Goal: Transaction & Acquisition: Obtain resource

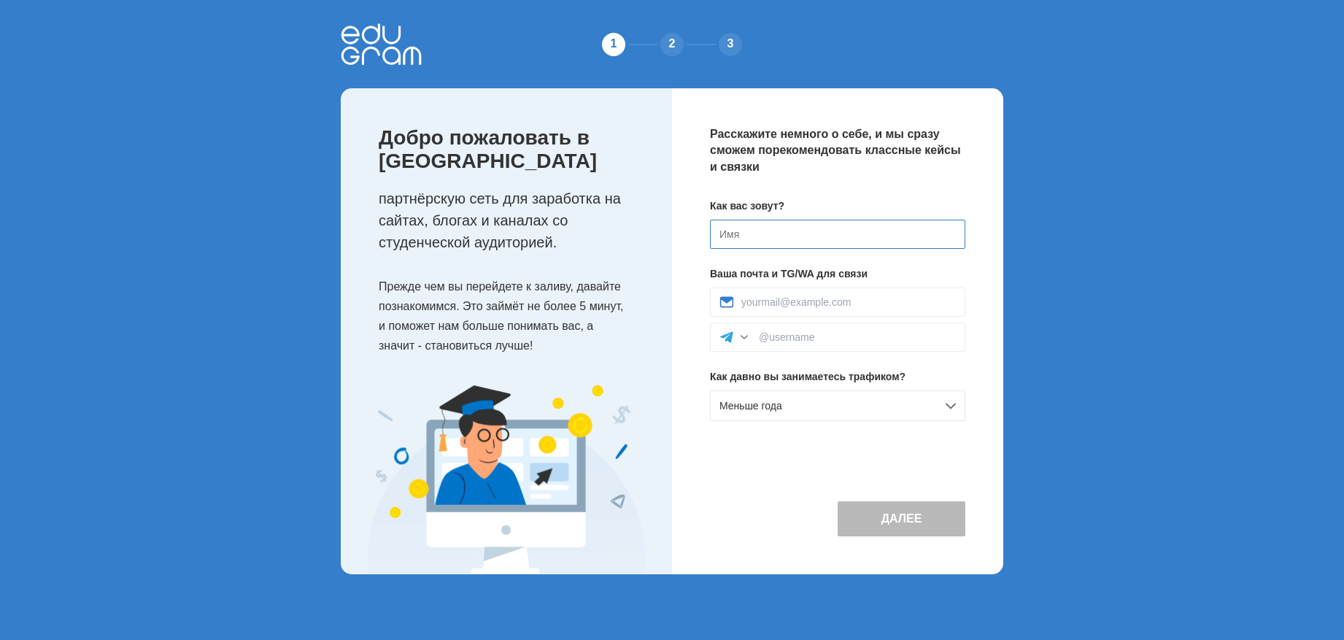
click at [730, 235] on input at bounding box center [837, 234] width 255 height 29
type input "Никита"
click at [756, 302] on input at bounding box center [848, 302] width 214 height 12
type input "aaaaaantonenkoook2002@gmail.com"
click at [769, 333] on input at bounding box center [857, 337] width 197 height 12
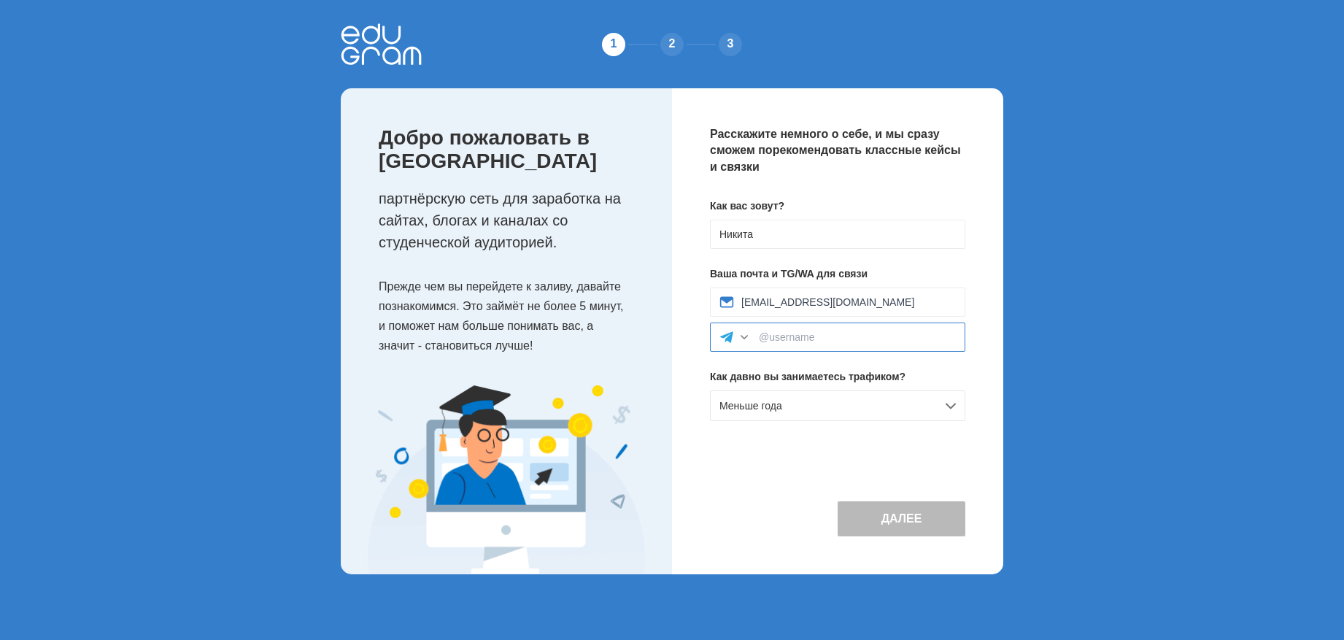
type input "г"
type input "us126u"
click at [819, 398] on div "Меньше года" at bounding box center [837, 405] width 255 height 31
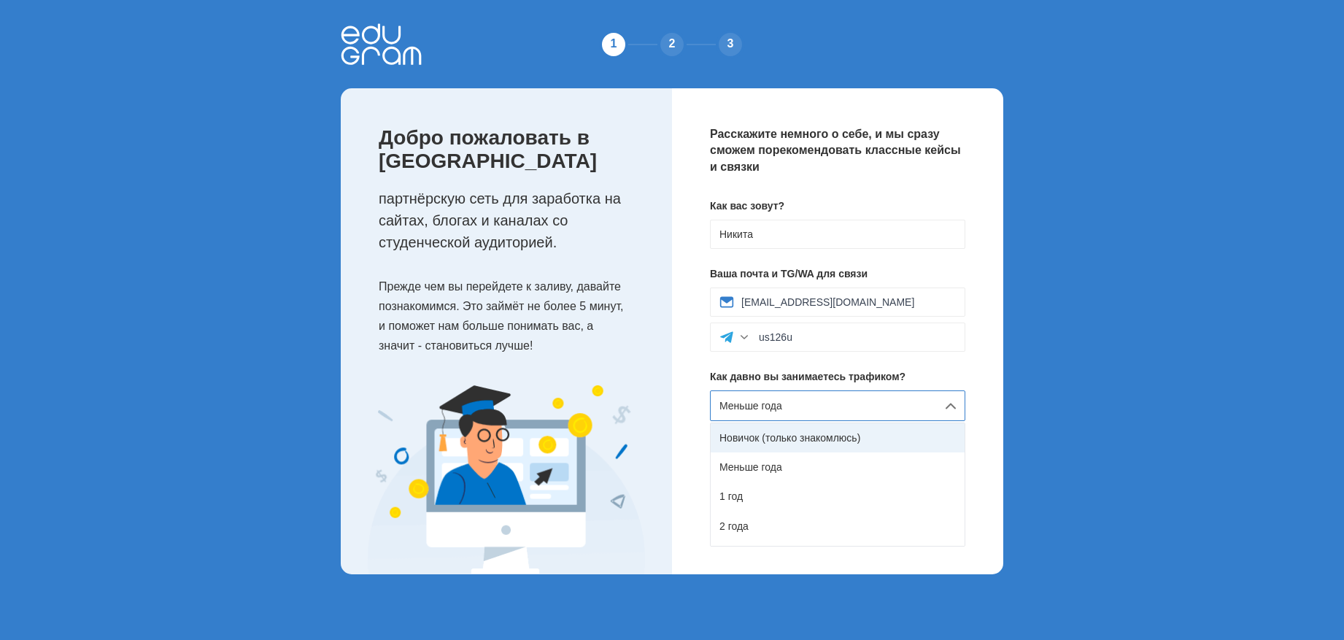
click at [819, 429] on div "Новичок (только знакомлюсь)" at bounding box center [838, 437] width 254 height 29
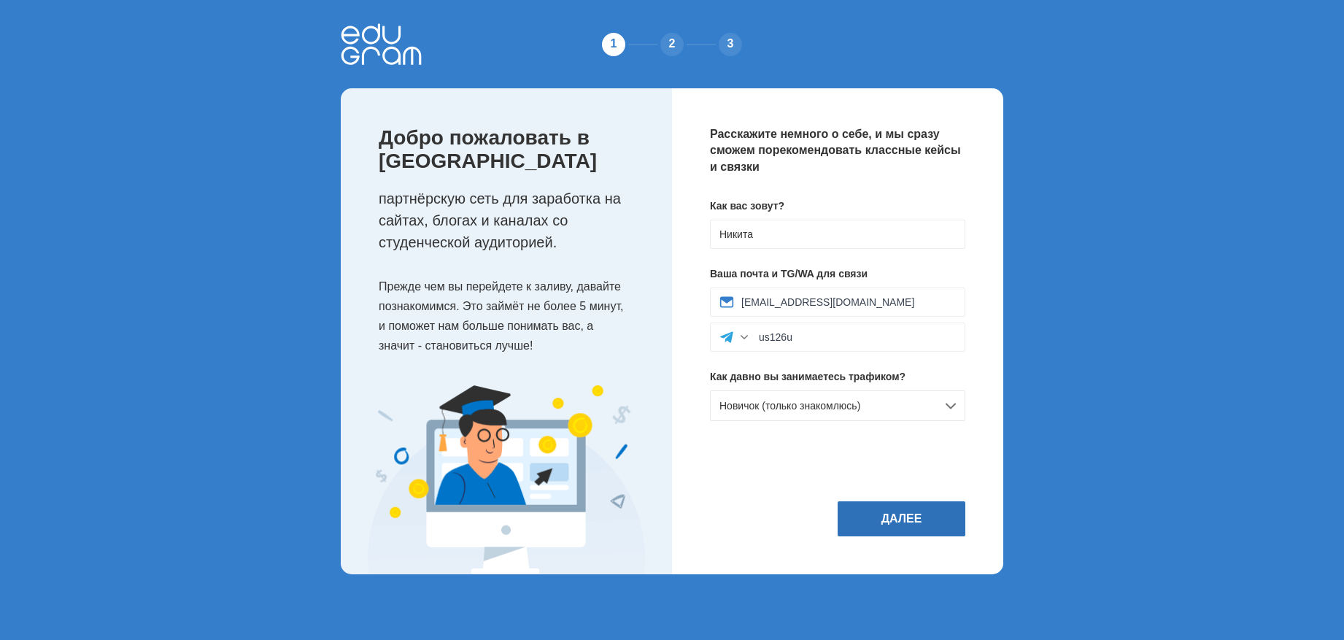
click at [923, 513] on button "Далее" at bounding box center [901, 518] width 128 height 35
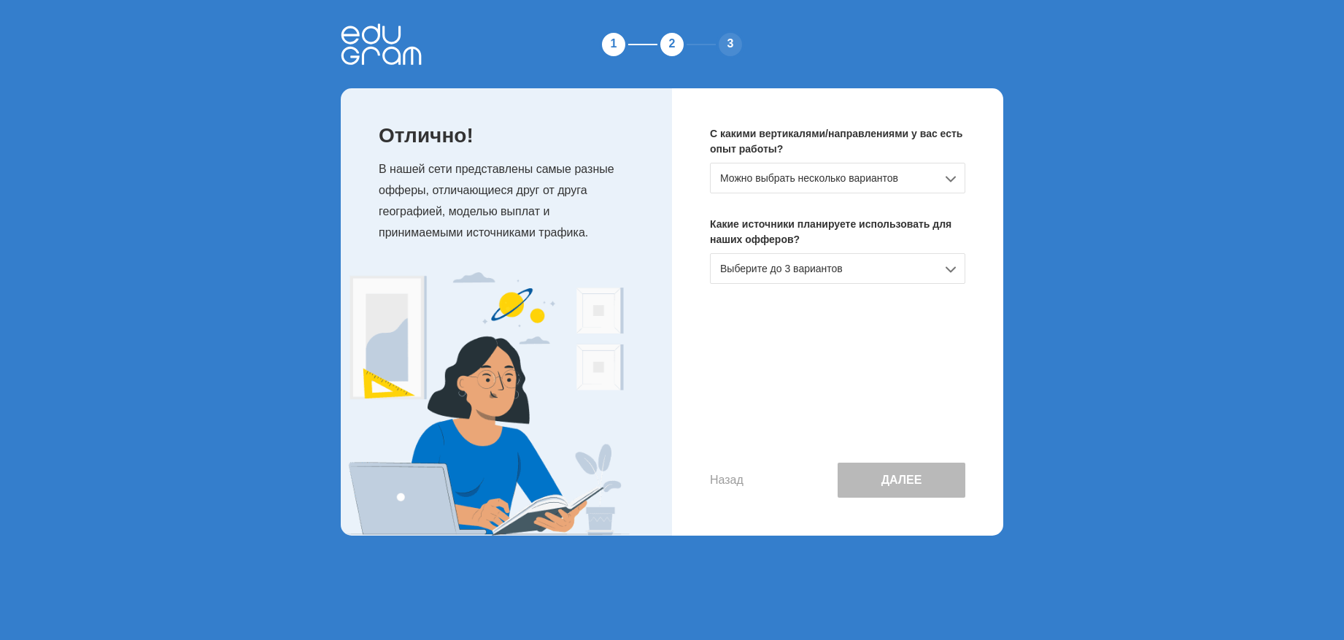
click at [905, 184] on div "Можно выбрать несколько вариантов" at bounding box center [837, 178] width 255 height 31
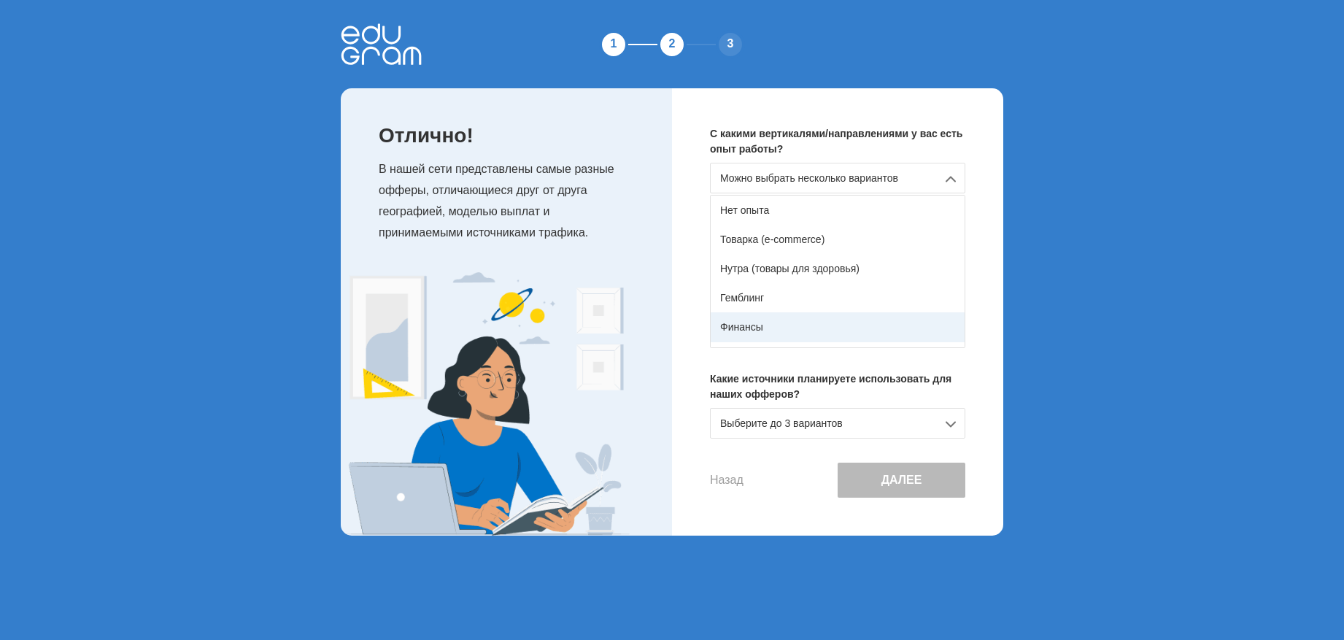
click at [805, 321] on div "Финансы" at bounding box center [838, 326] width 254 height 29
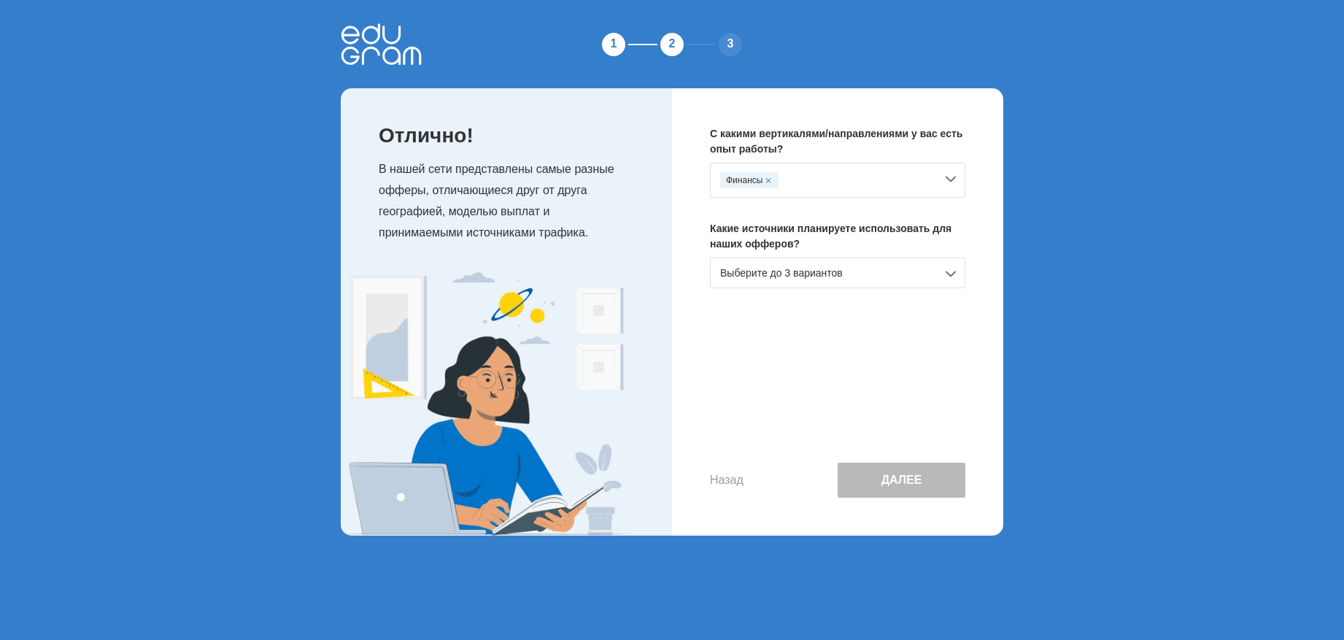
click at [827, 271] on div "Выберите до 3 вариантов" at bounding box center [837, 273] width 255 height 31
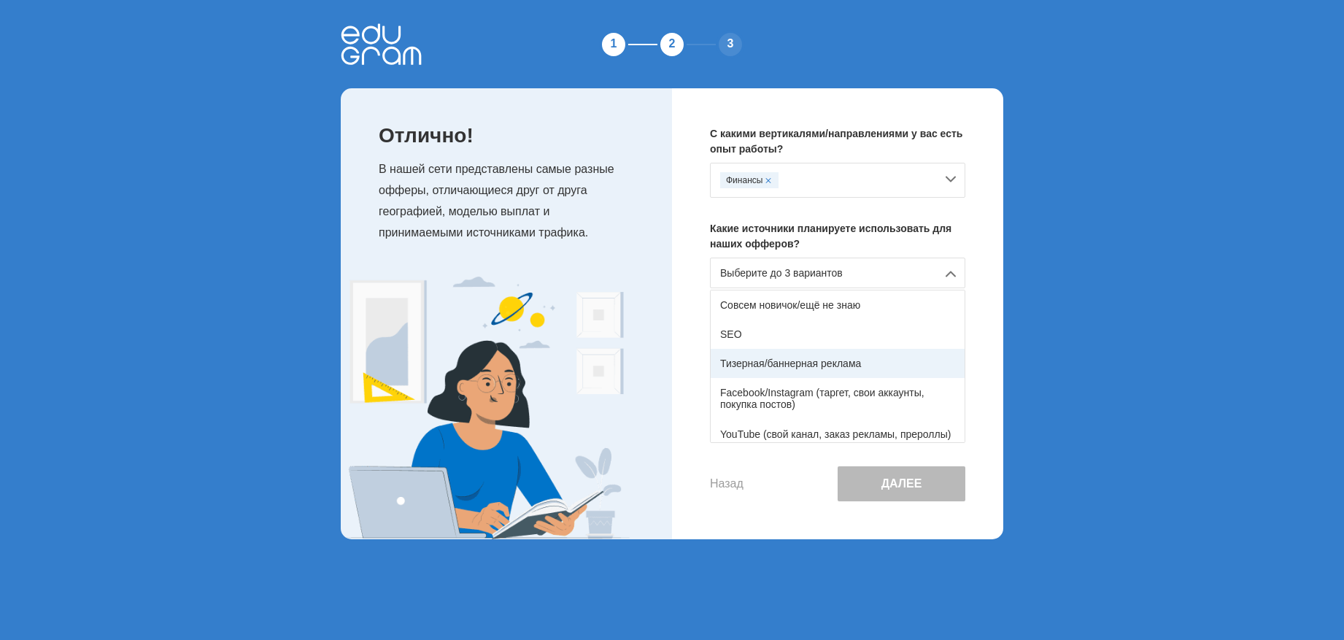
scroll to position [73, 0]
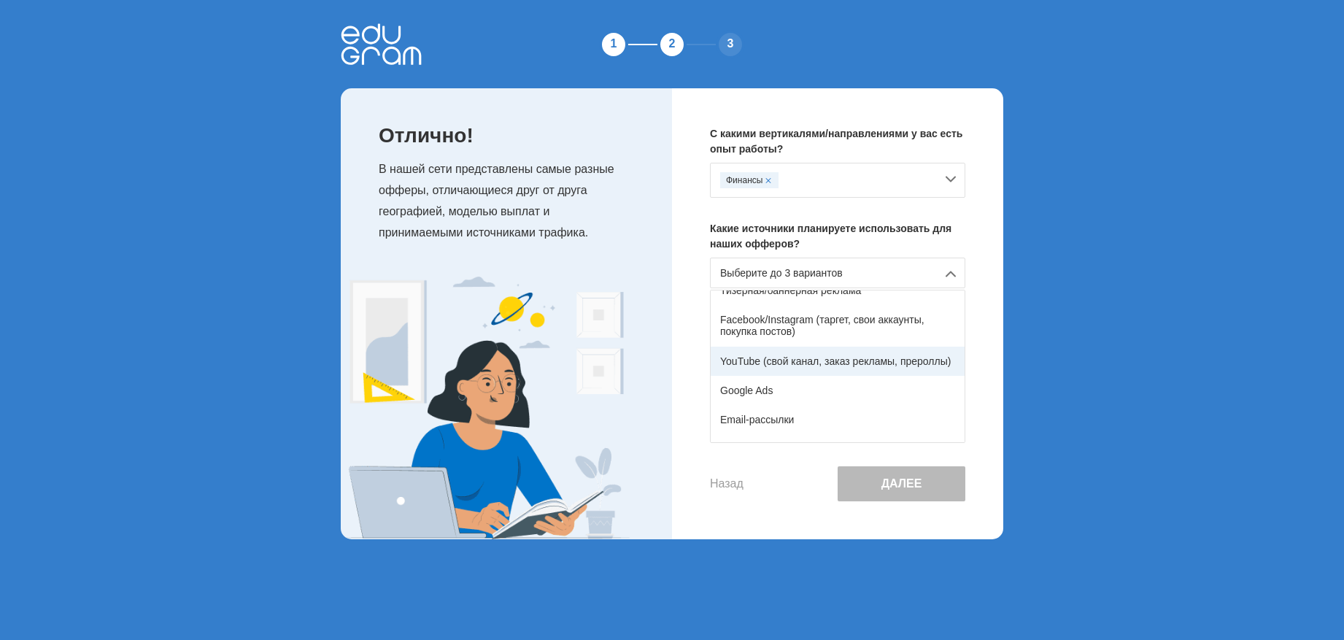
click at [829, 361] on div "YouTube (свой канал, заказ рекламы, прероллы)" at bounding box center [838, 361] width 254 height 29
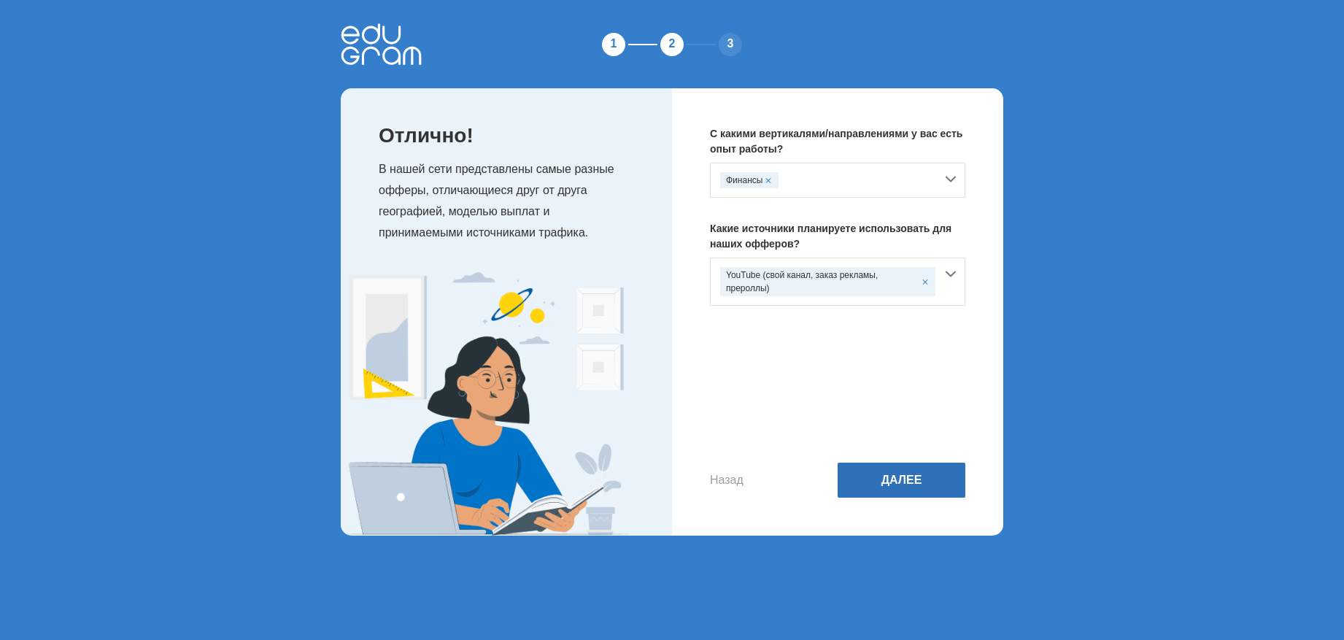
click at [892, 476] on button "Далее" at bounding box center [901, 479] width 128 height 35
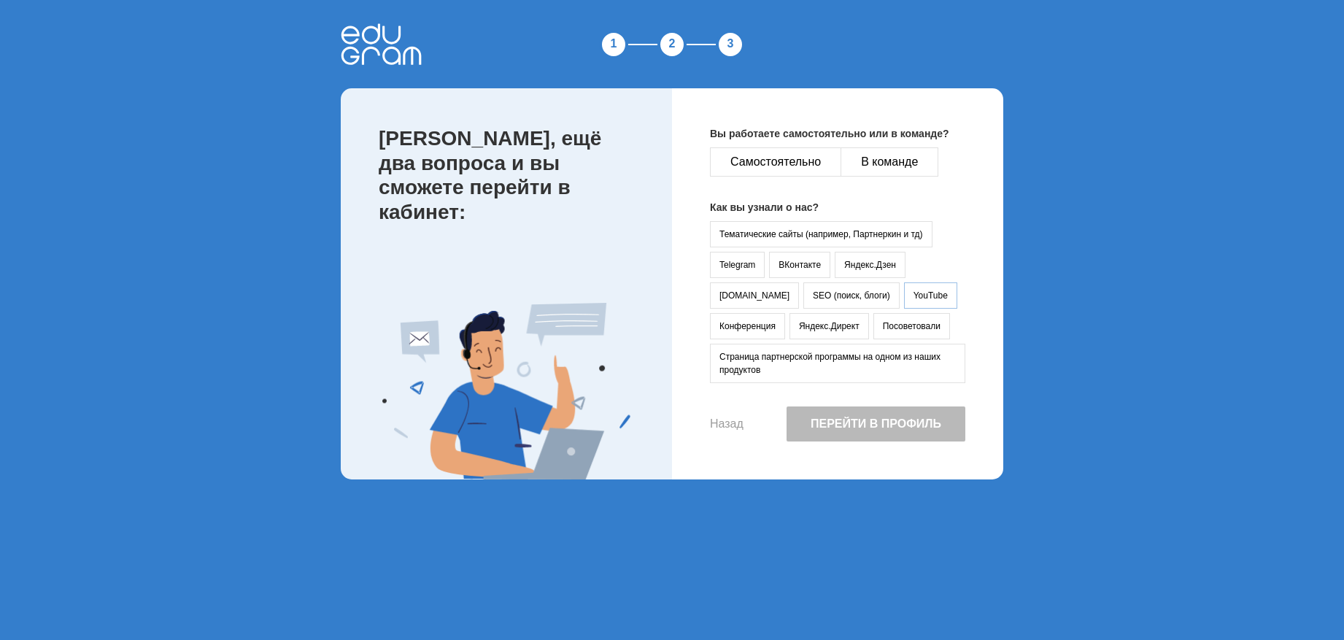
click at [904, 300] on button "YouTube" at bounding box center [930, 295] width 53 height 26
click at [792, 169] on button "Самостоятельно" at bounding box center [775, 161] width 131 height 29
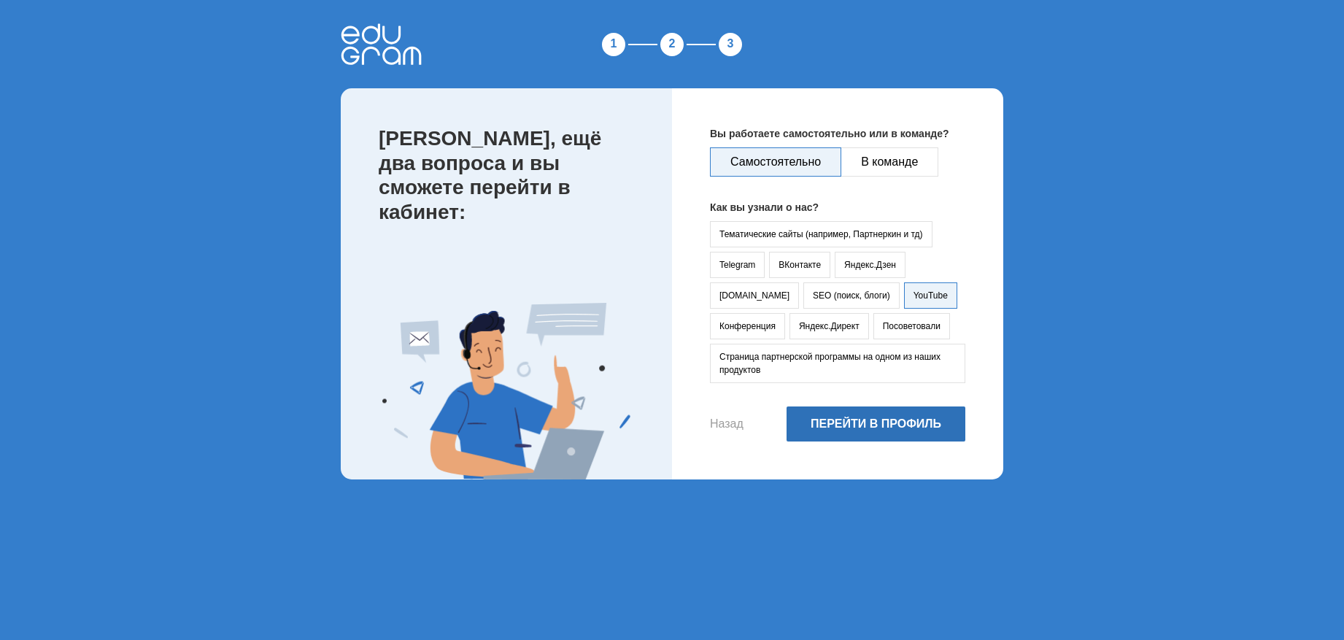
click at [843, 424] on button "Перейти в профиль" at bounding box center [875, 423] width 179 height 35
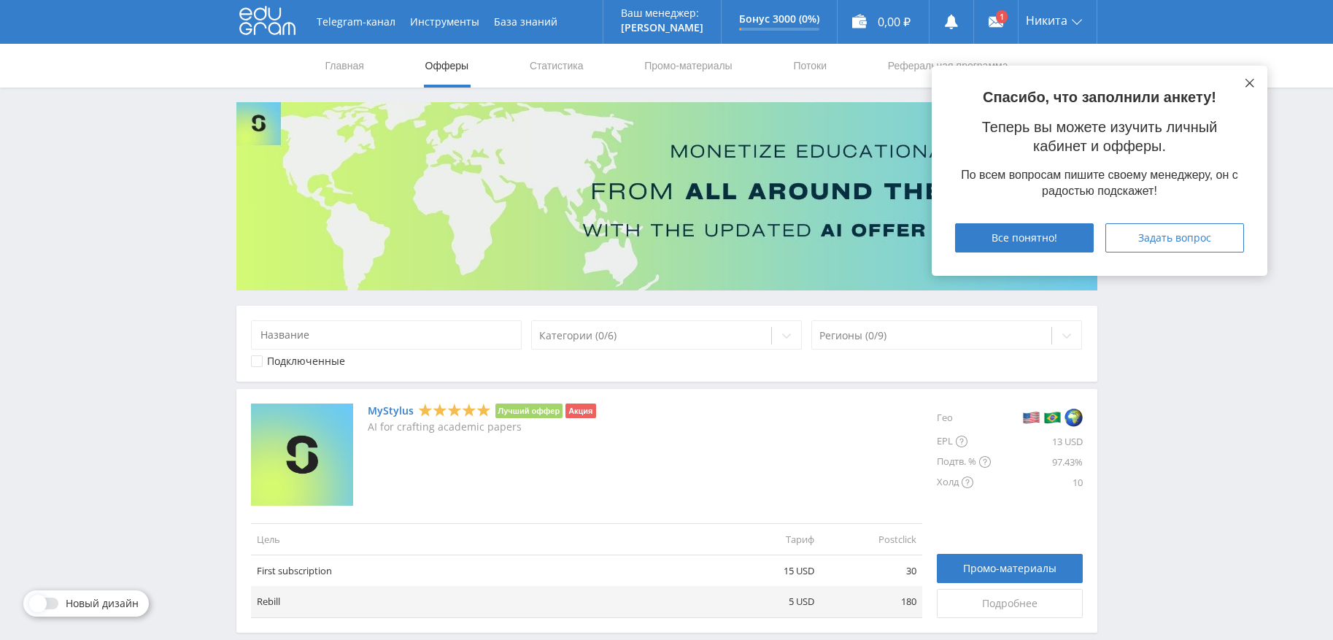
click at [1247, 86] on icon at bounding box center [1249, 83] width 9 height 9
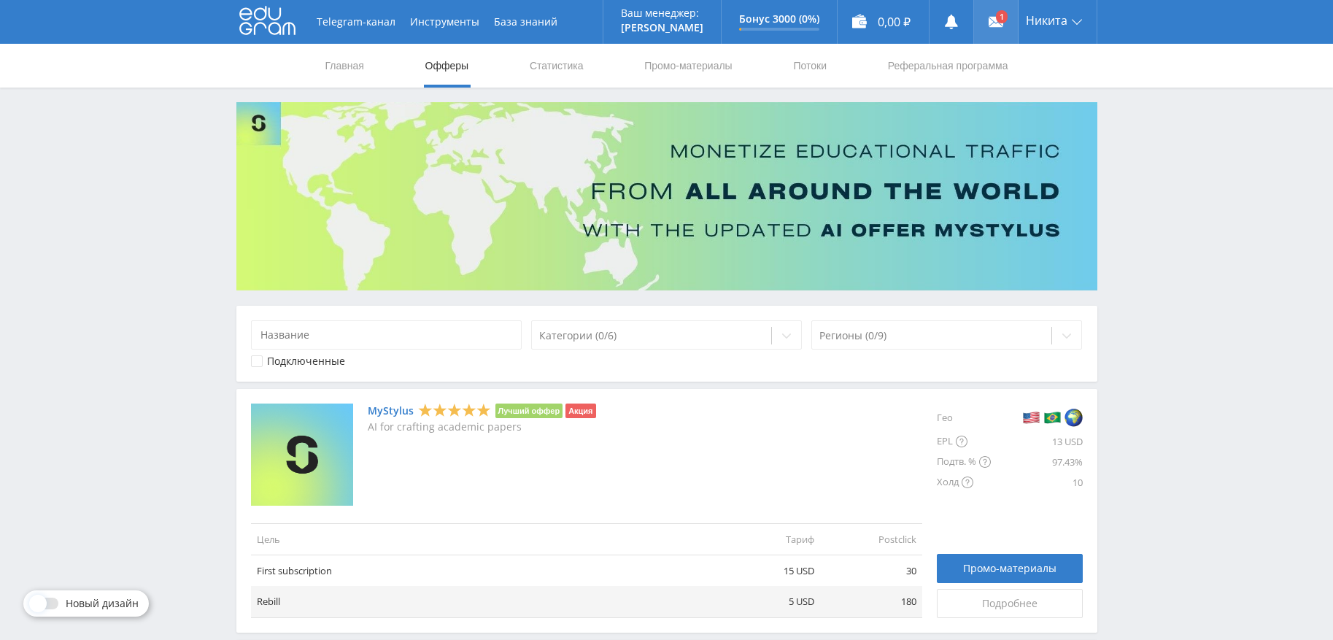
click at [1007, 18] on link at bounding box center [996, 22] width 44 height 44
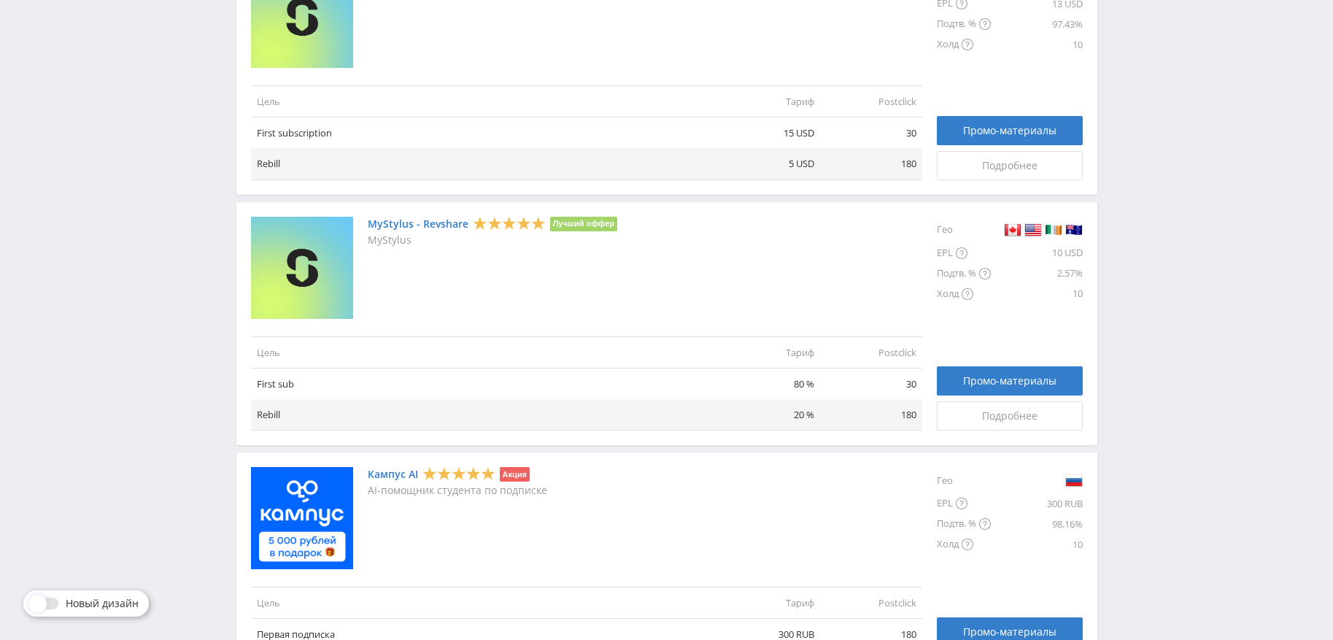
scroll to position [146, 0]
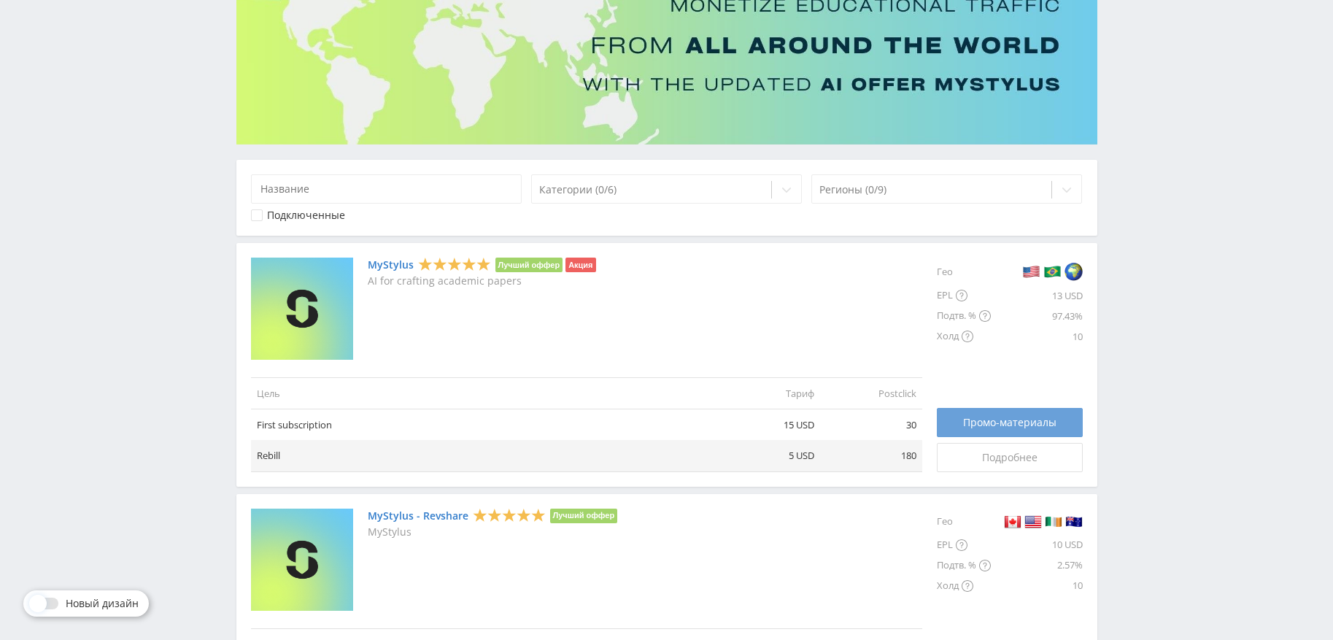
click at [1016, 422] on span "Промо-материалы" at bounding box center [1009, 423] width 93 height 12
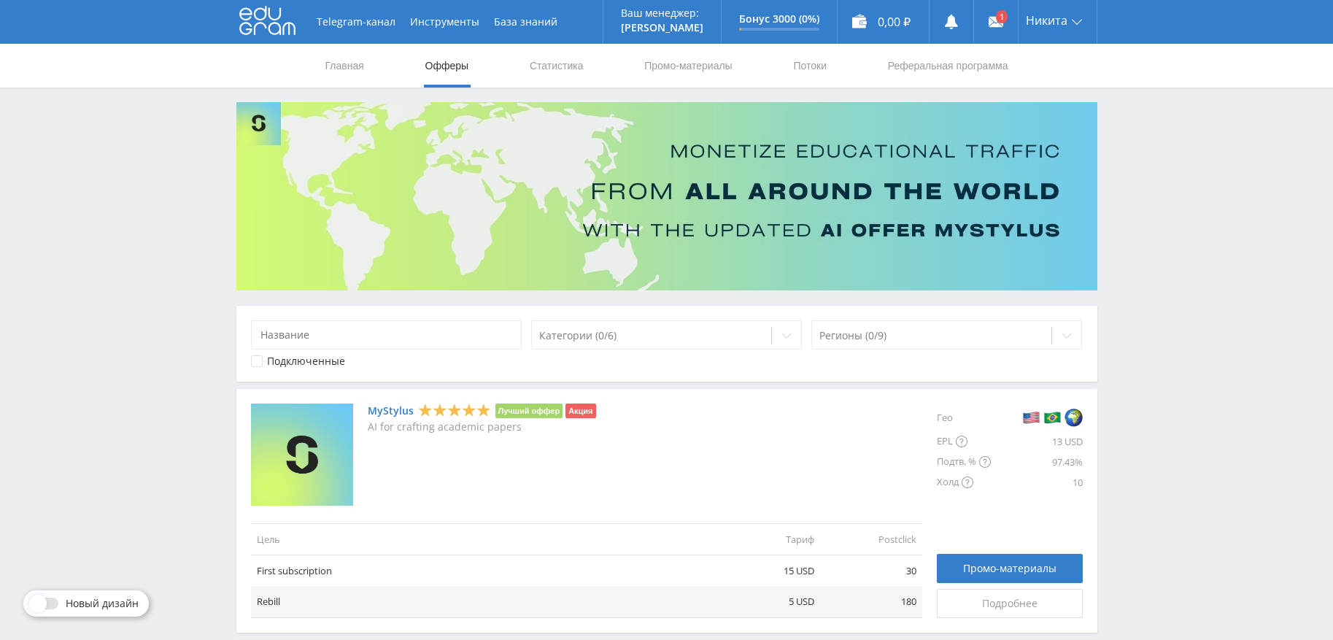
click at [372, 415] on link "MyStylus" at bounding box center [391, 411] width 46 height 12
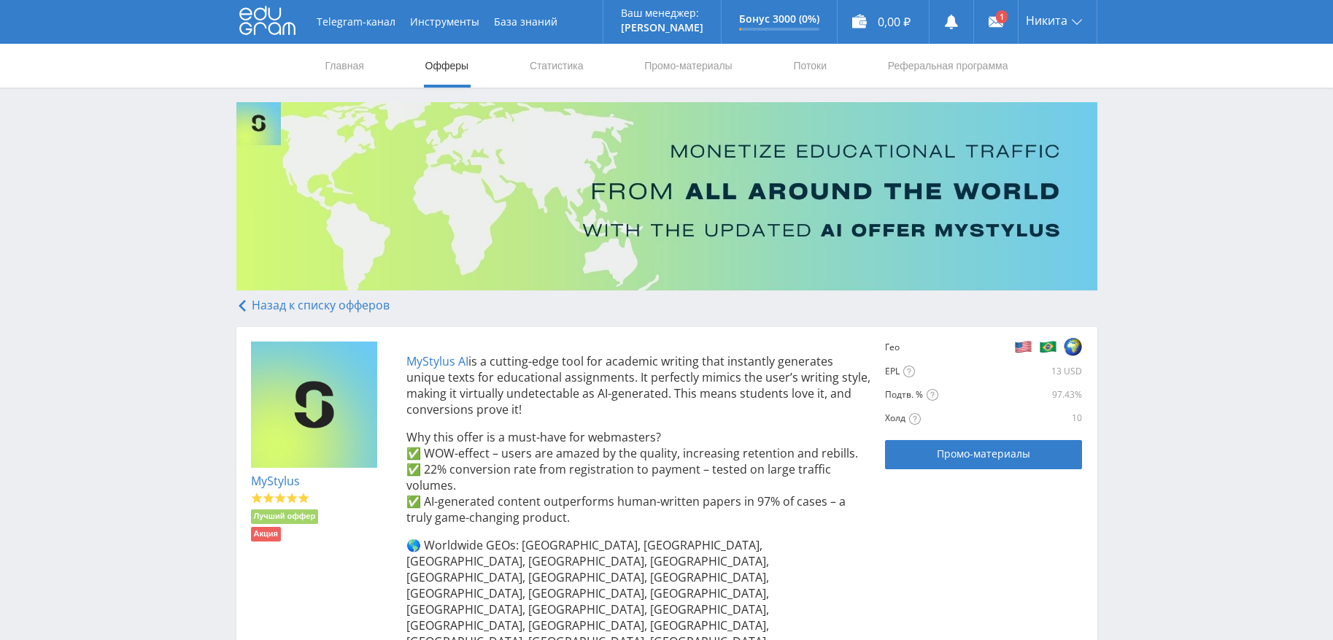
scroll to position [230, 0]
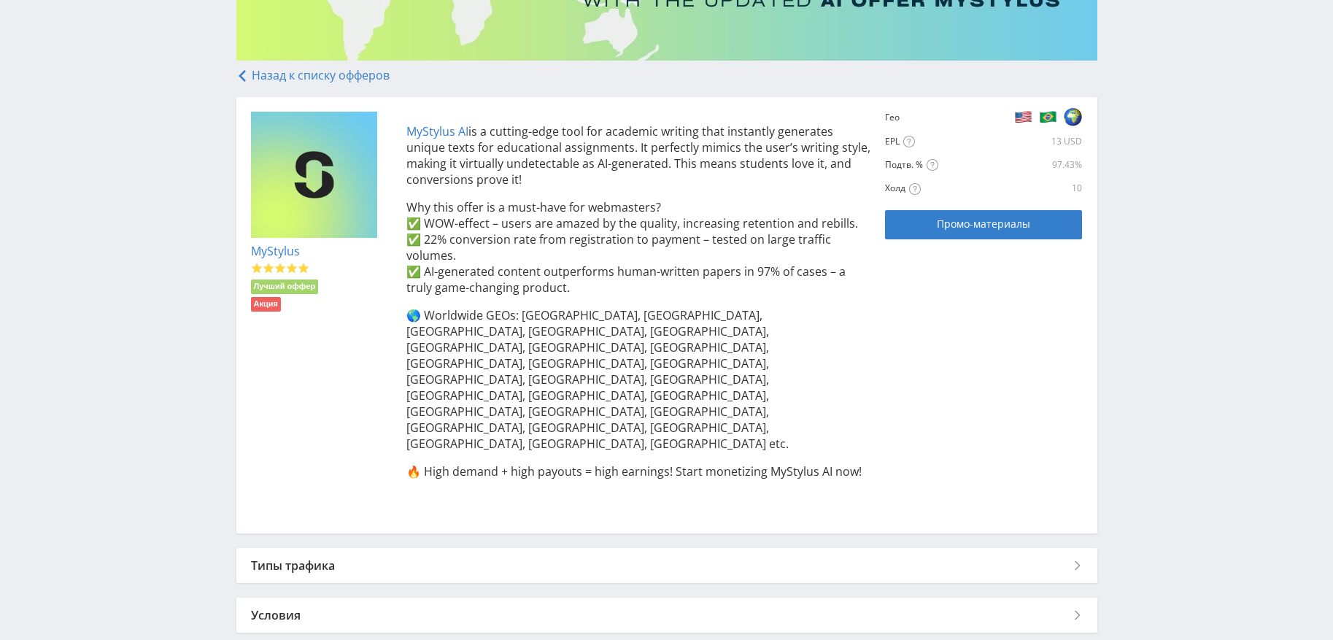
drag, startPoint x: 543, startPoint y: 474, endPoint x: 543, endPoint y: 483, distance: 8.8
click at [543, 548] on div "Типы трафика" at bounding box center [666, 565] width 861 height 35
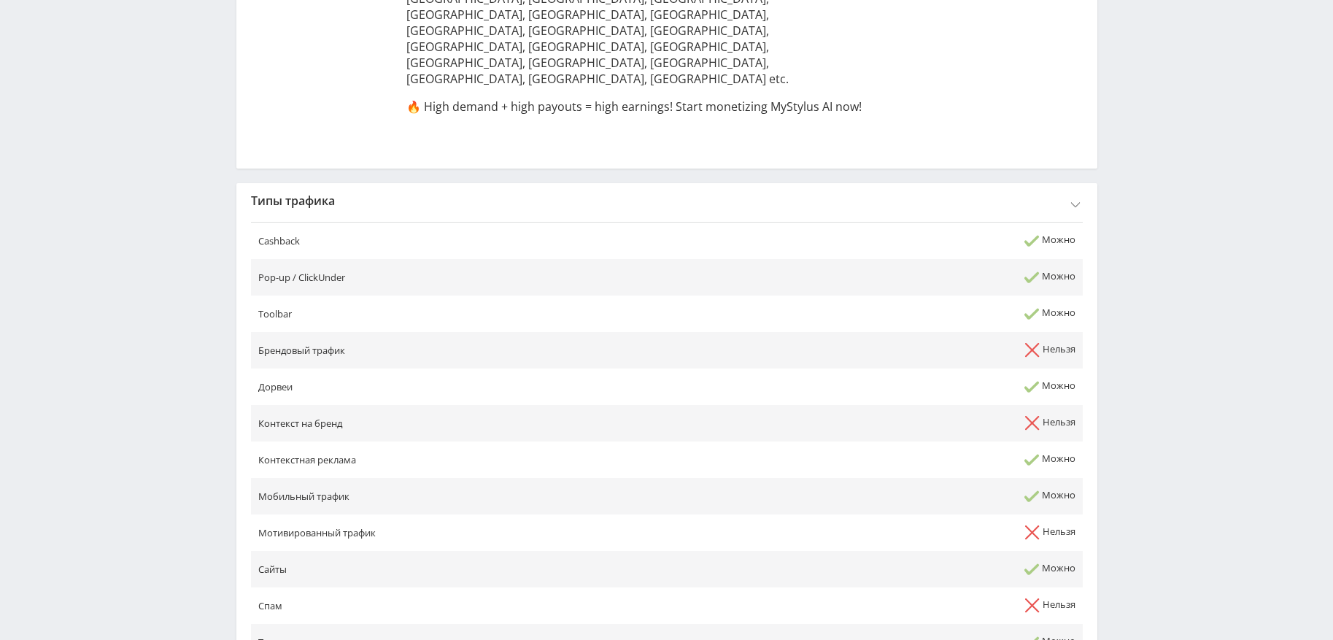
scroll to position [724, 0]
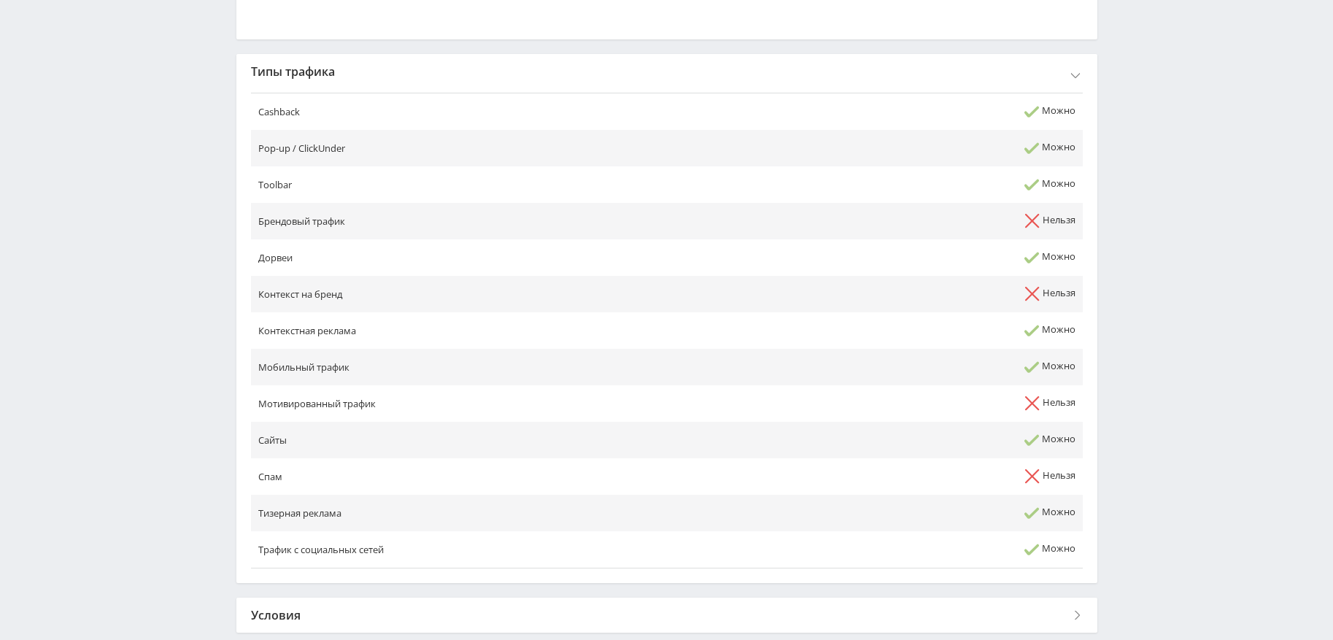
click at [622, 597] on div "Условия" at bounding box center [666, 614] width 861 height 35
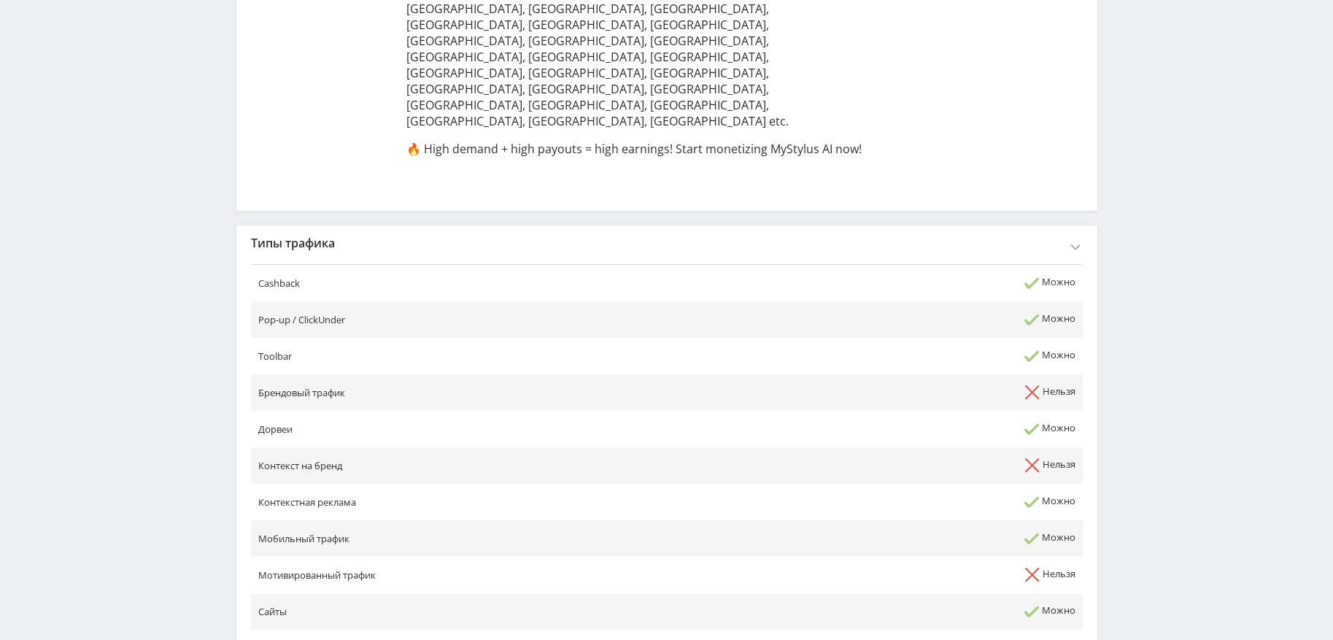
scroll to position [187, 0]
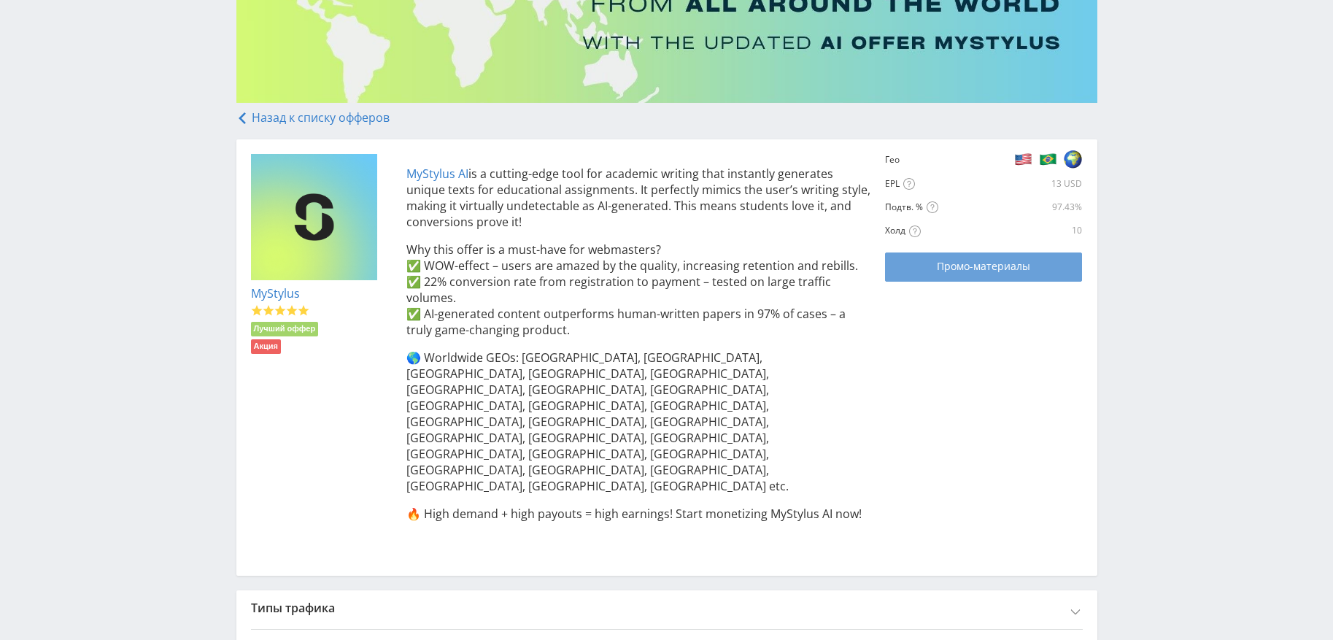
click at [929, 269] on div "Промо-материалы" at bounding box center [983, 266] width 160 height 12
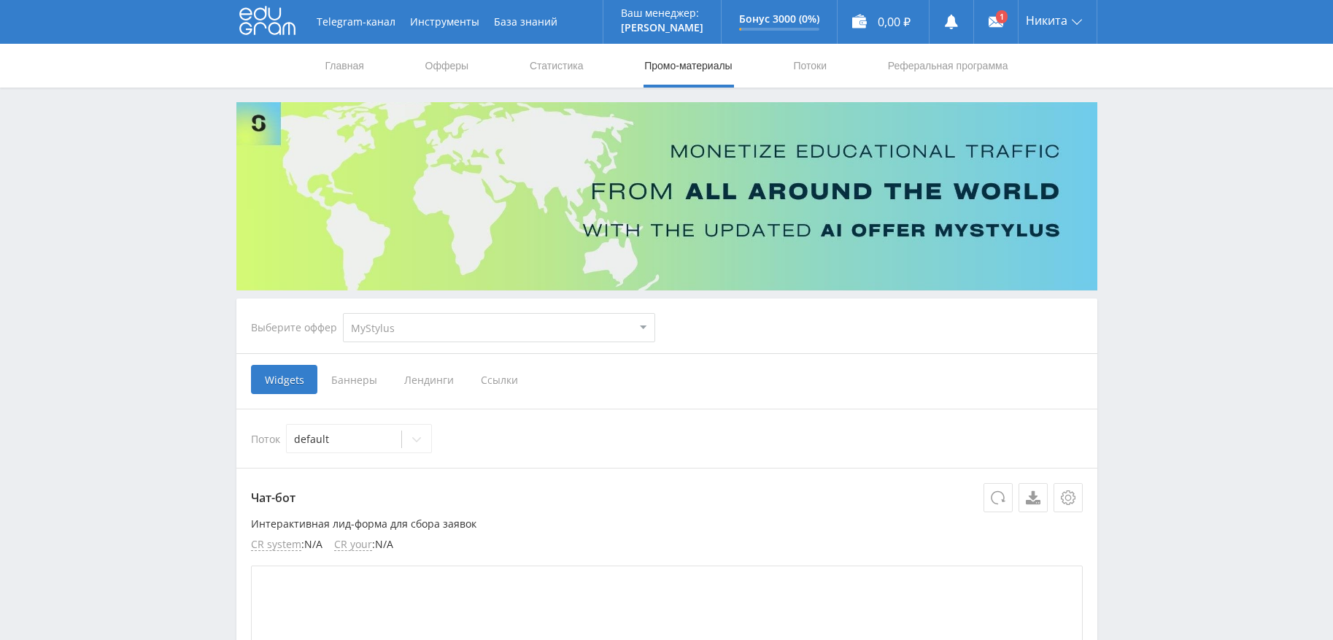
click at [509, 380] on span "Ссылки" at bounding box center [499, 379] width 65 height 29
click at [0, 0] on input "Ссылки" at bounding box center [0, 0] width 0 height 0
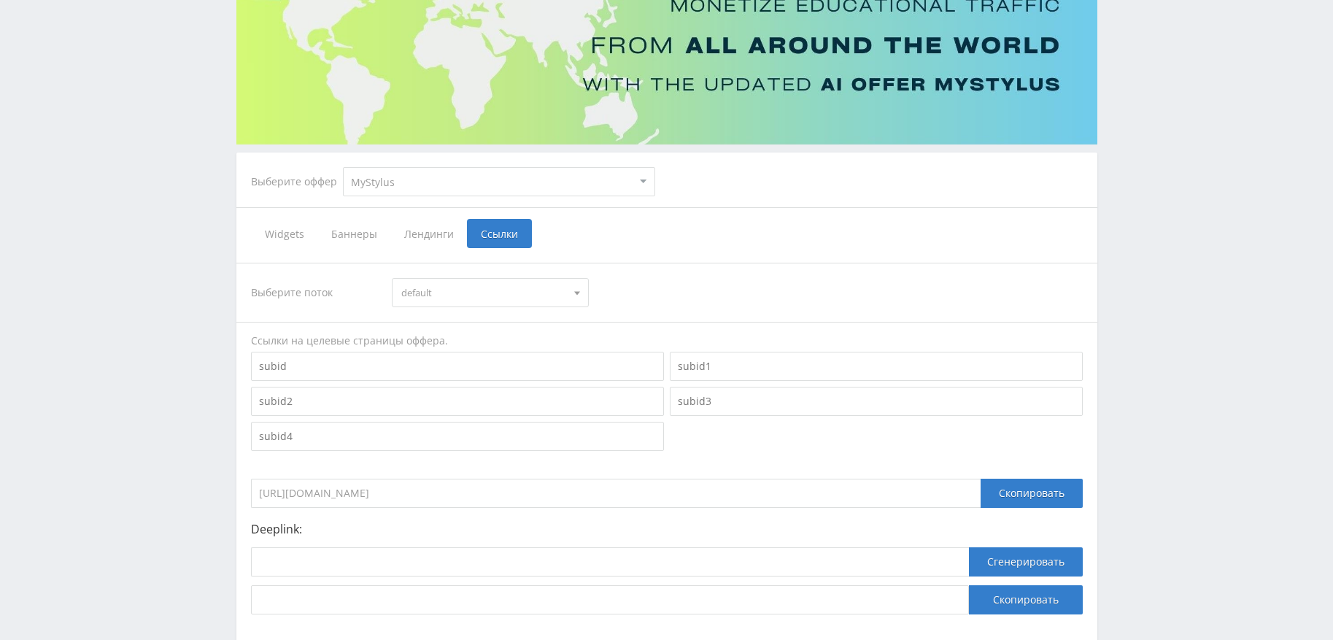
scroll to position [219, 0]
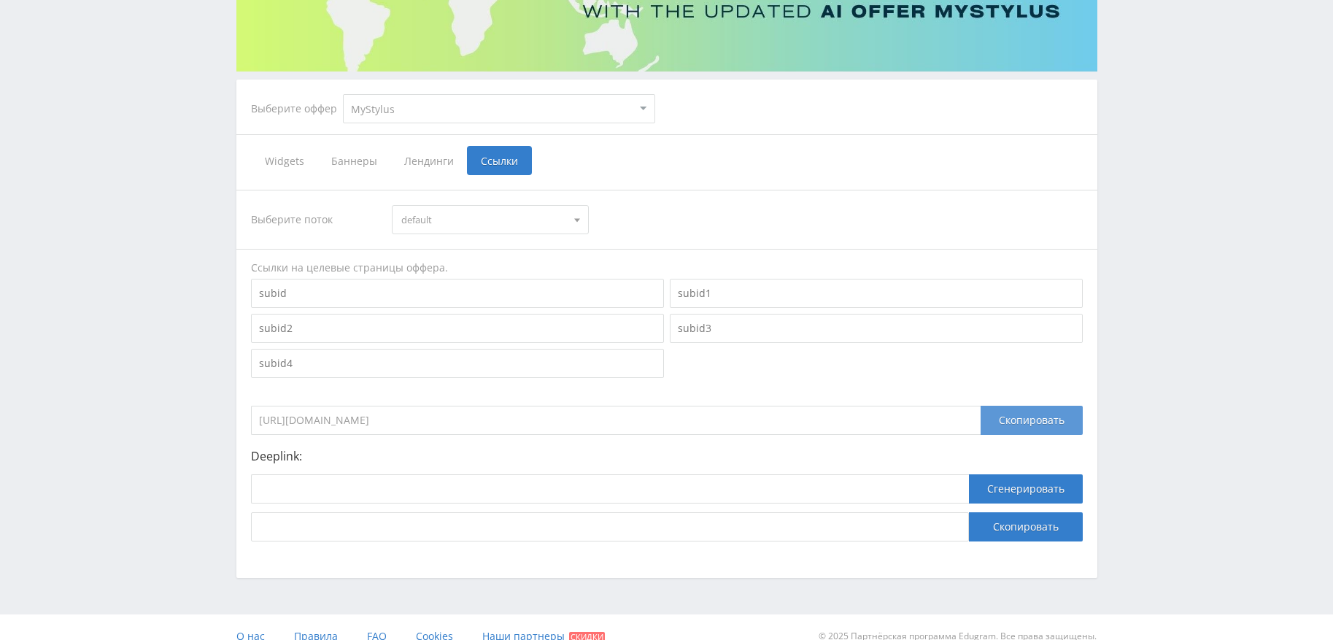
click at [994, 430] on div "Скопировать" at bounding box center [1031, 420] width 102 height 29
click at [1006, 421] on div "Скопировать" at bounding box center [1031, 420] width 102 height 29
